Goal: Transaction & Acquisition: Obtain resource

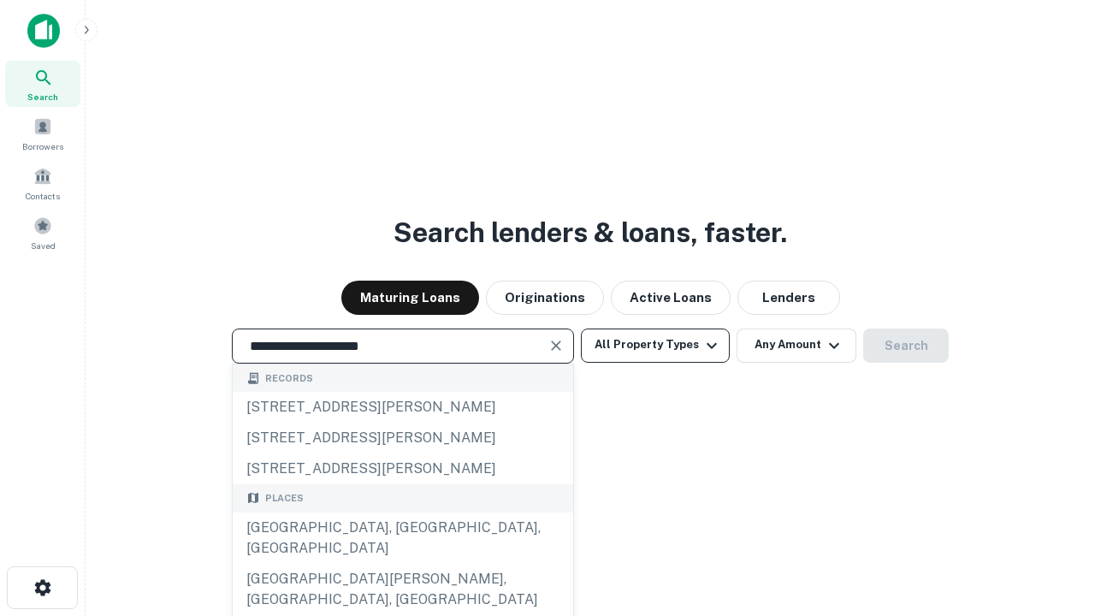
click at [402, 564] on div "[GEOGRAPHIC_DATA], [GEOGRAPHIC_DATA], [GEOGRAPHIC_DATA]" at bounding box center [403, 537] width 340 height 51
click at [655, 345] on button "All Property Types" at bounding box center [655, 345] width 149 height 34
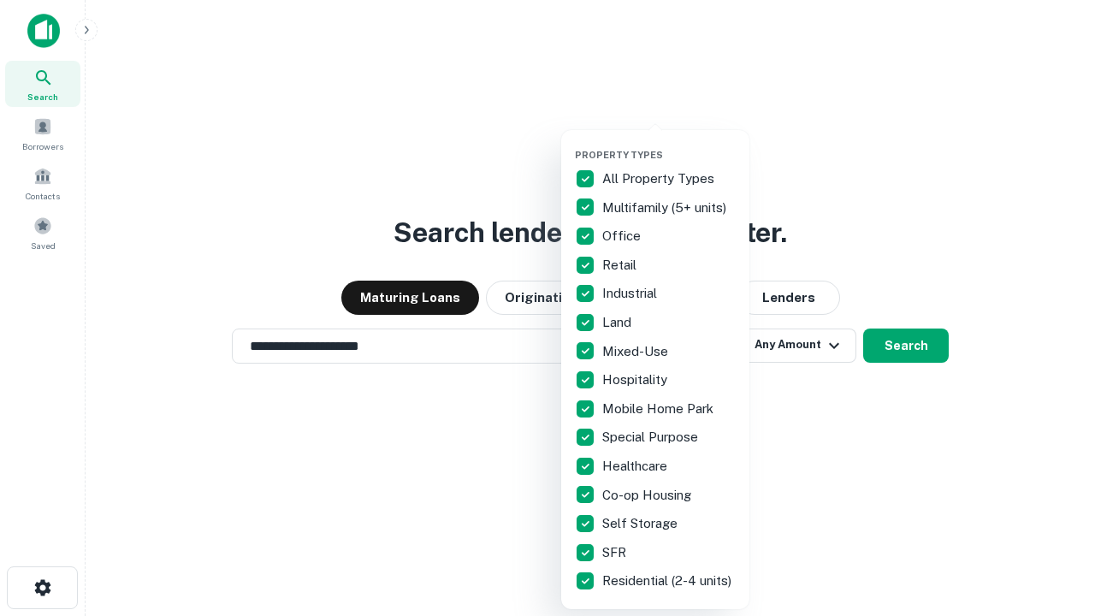
type input "**********"
click at [669, 144] on button "button" at bounding box center [669, 144] width 188 height 1
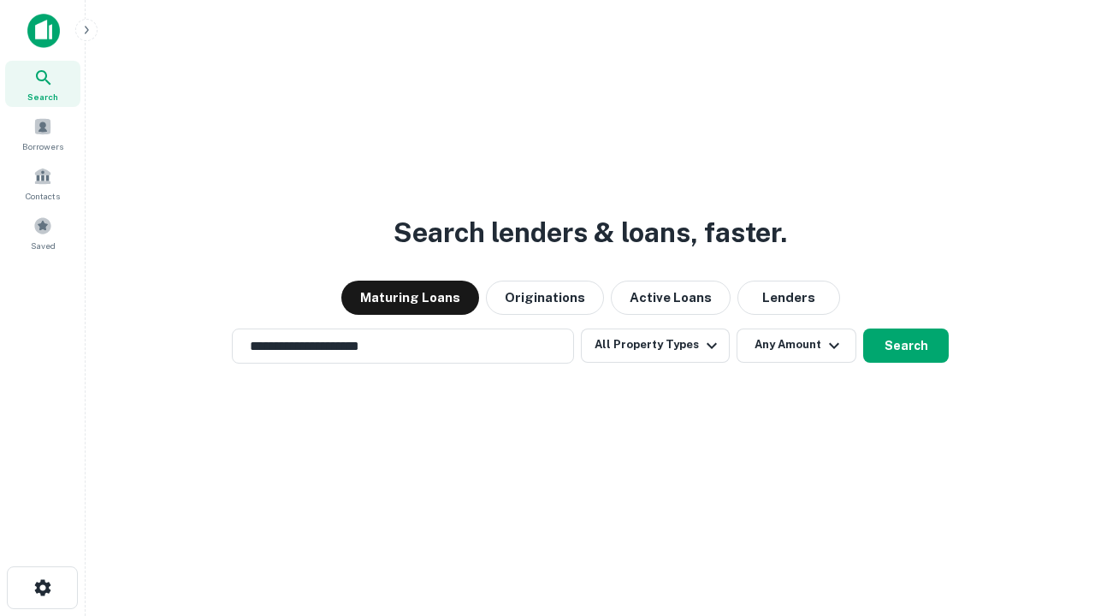
scroll to position [27, 0]
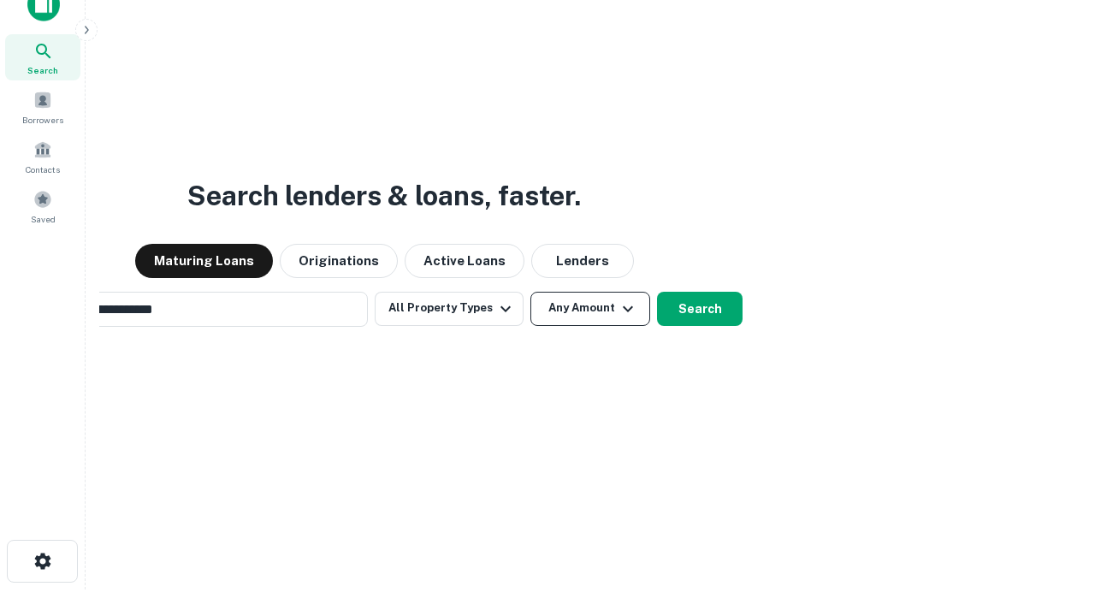
click at [530, 292] on button "Any Amount" at bounding box center [590, 309] width 120 height 34
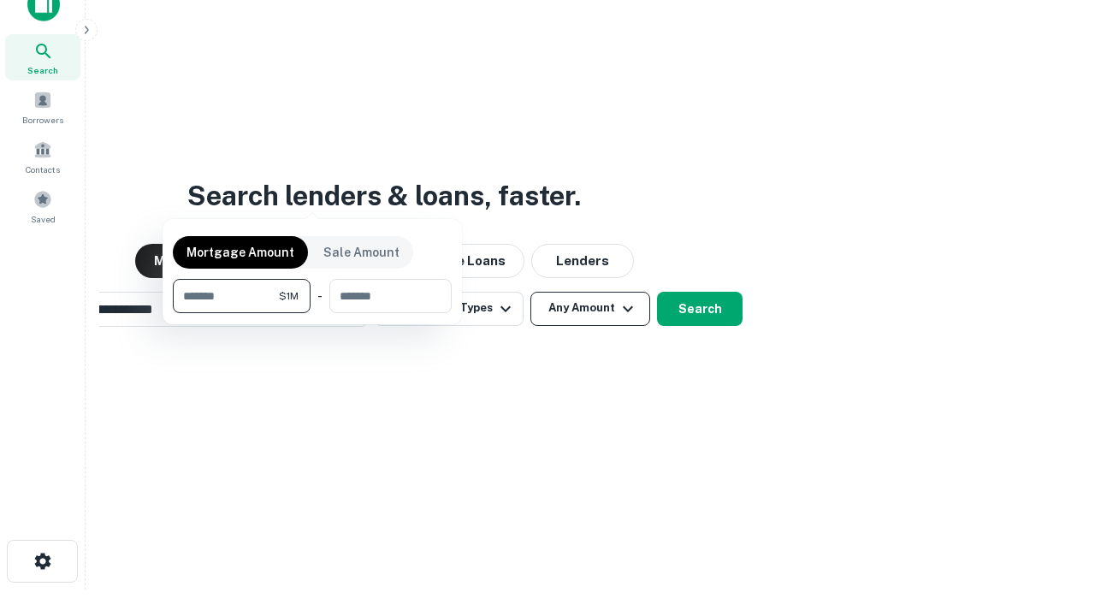
scroll to position [27, 0]
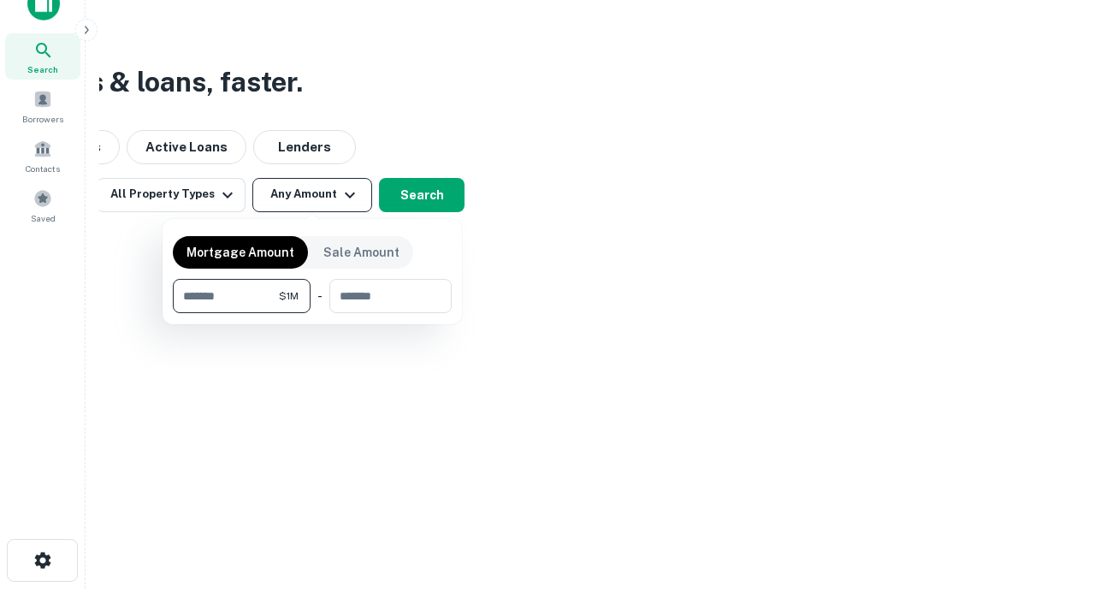
type input "*******"
click at [312, 313] on button "button" at bounding box center [312, 313] width 279 height 1
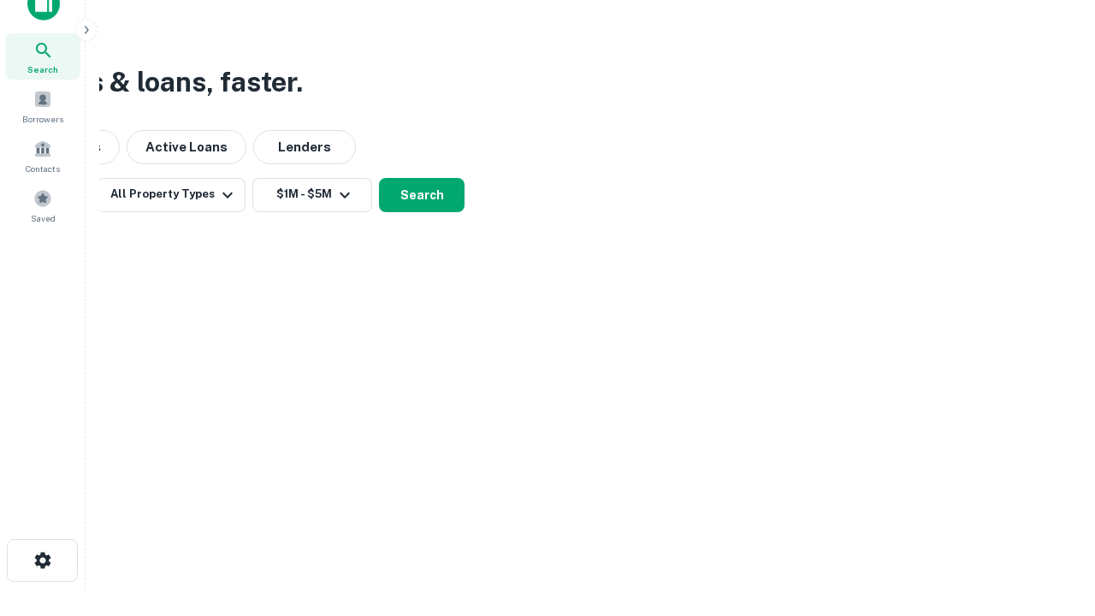
scroll to position [27, 0]
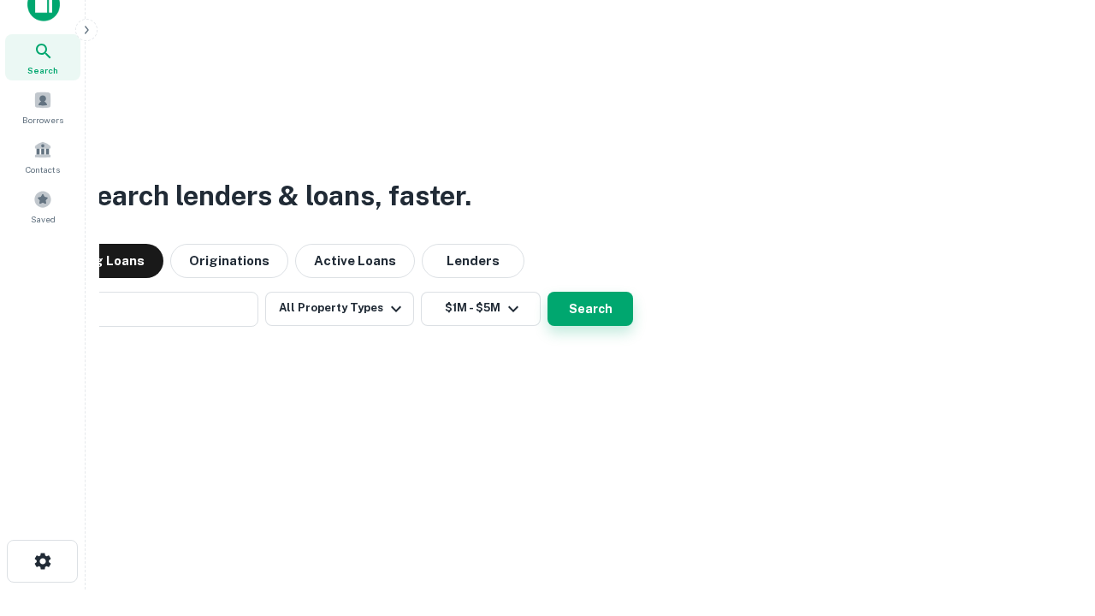
click at [547, 292] on button "Search" at bounding box center [590, 309] width 86 height 34
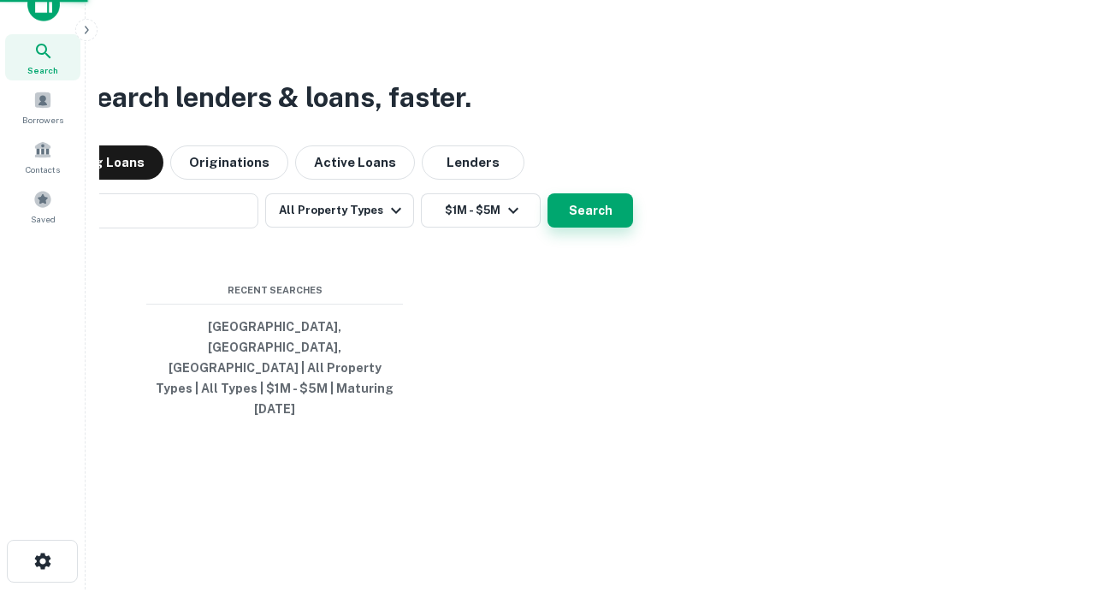
scroll to position [27, 0]
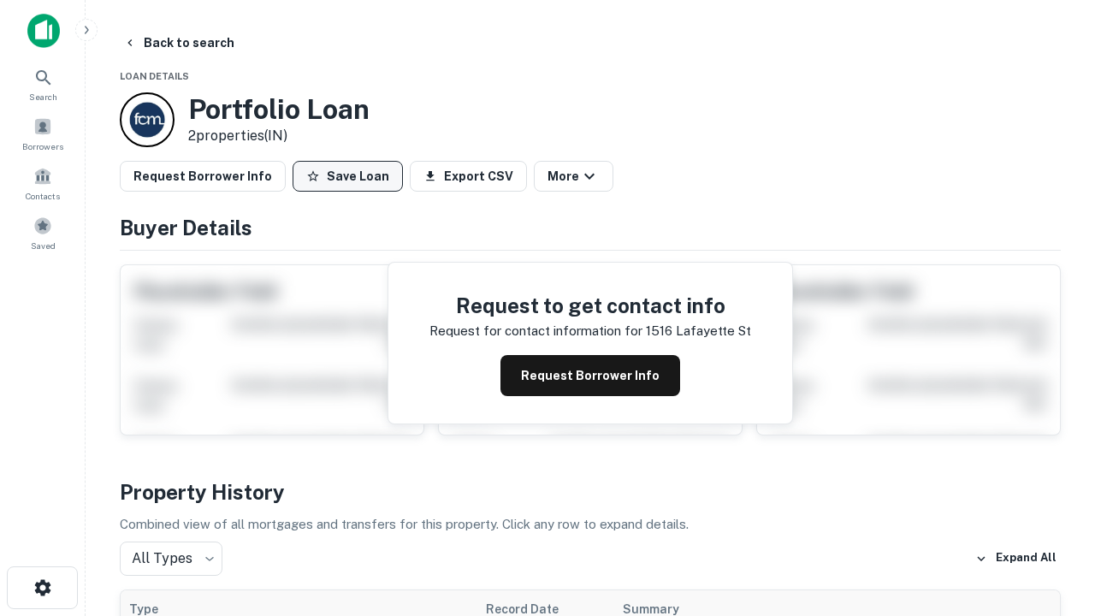
click at [347, 176] on button "Save Loan" at bounding box center [347, 176] width 110 height 31
click at [351, 176] on button "Loan Saved" at bounding box center [351, 176] width 118 height 31
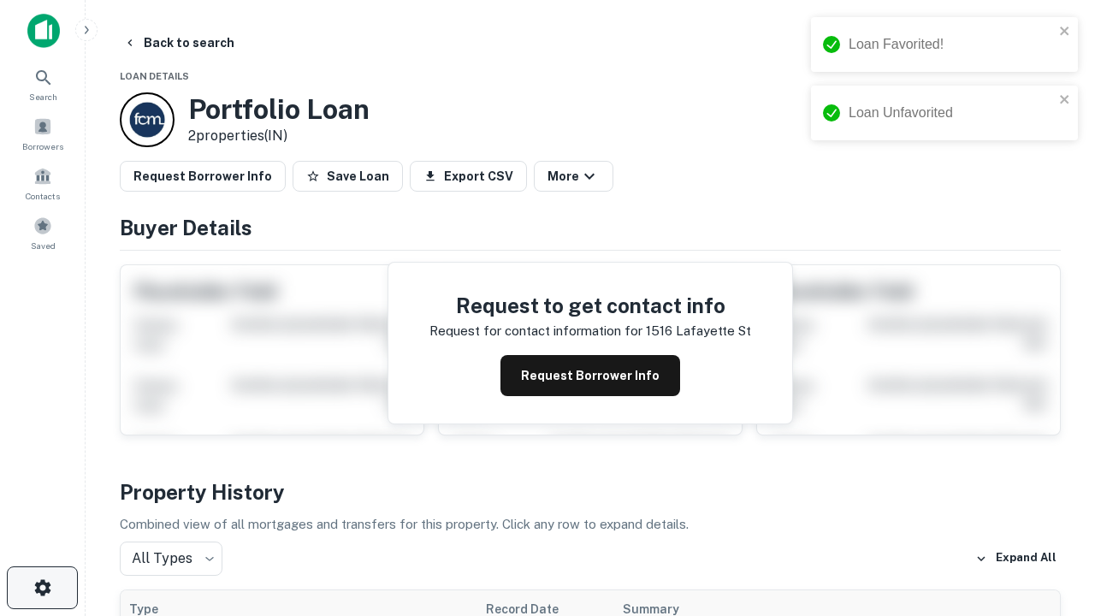
click at [42, 588] on icon "button" at bounding box center [42, 587] width 21 height 21
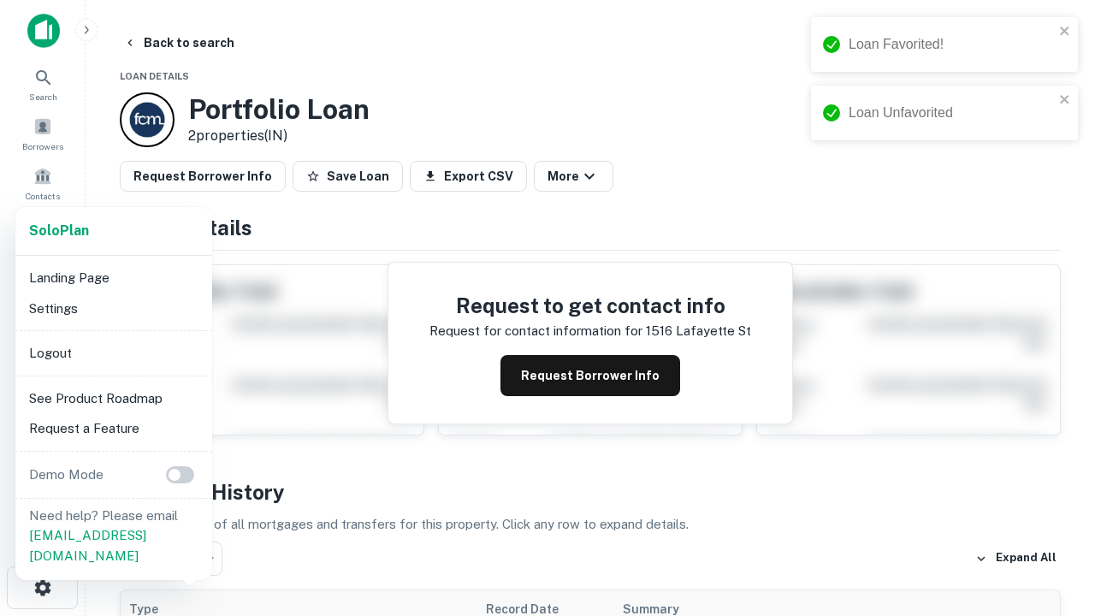
click at [113, 352] on li "Logout" at bounding box center [113, 353] width 183 height 31
